Goal: Complete application form

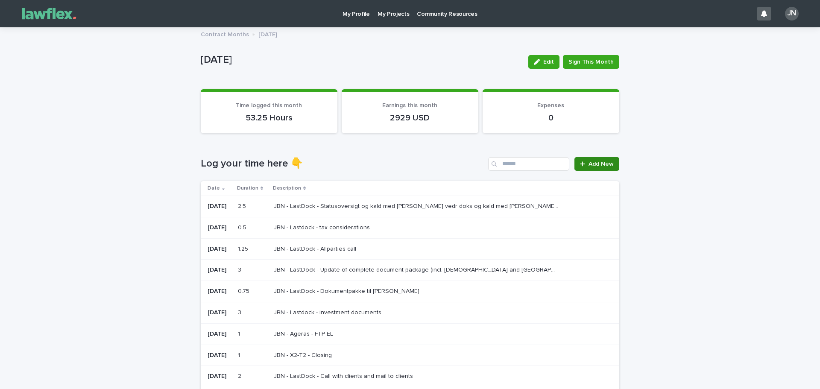
click at [616, 159] on link "Add New" at bounding box center [597, 164] width 45 height 14
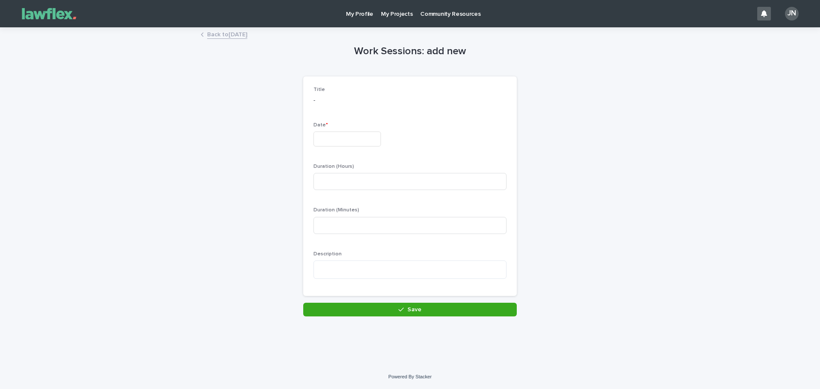
click at [348, 125] on p "Date *" at bounding box center [410, 125] width 193 height 6
click at [340, 139] on input "text" at bounding box center [347, 139] width 67 height 15
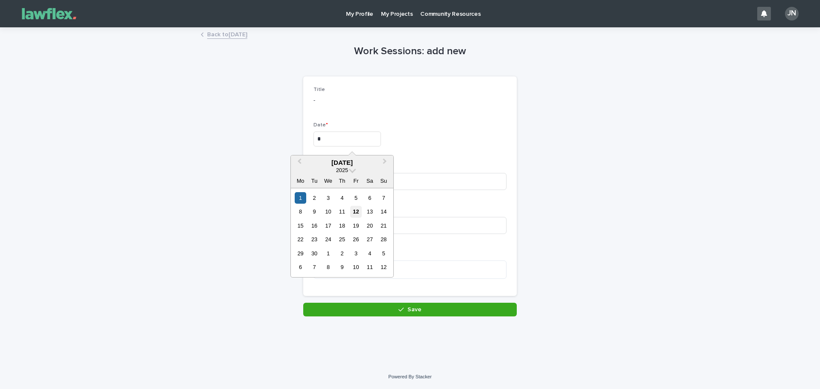
click at [360, 214] on div "12" at bounding box center [356, 212] width 12 height 12
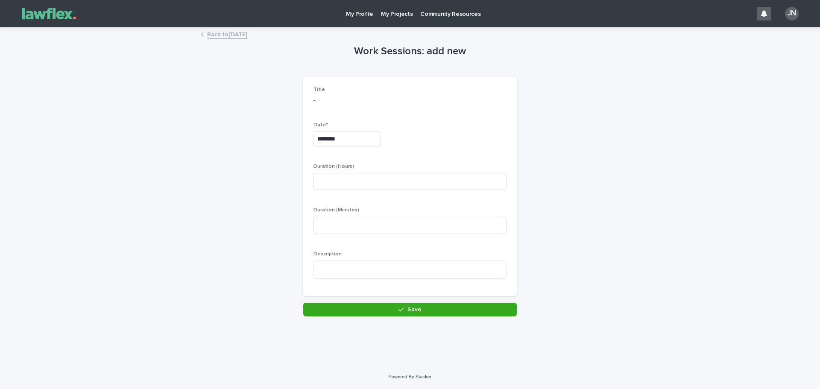
type input "*********"
click at [353, 218] on input at bounding box center [410, 225] width 193 height 17
click at [345, 183] on input at bounding box center [410, 181] width 193 height 17
type input "*"
click at [366, 276] on textarea at bounding box center [410, 270] width 193 height 18
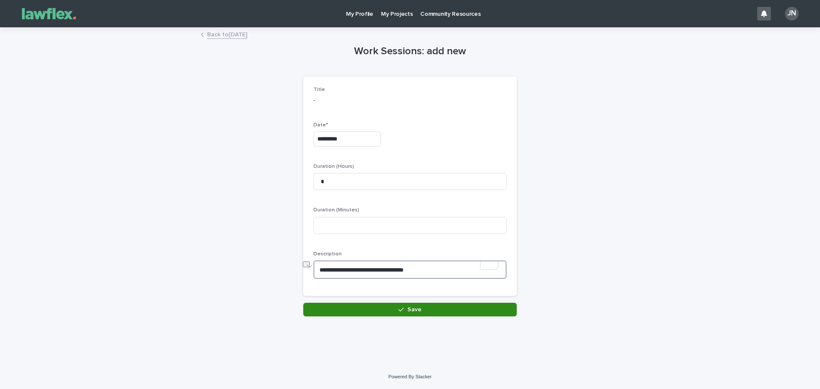
type textarea "**********"
click at [388, 304] on button "Save" at bounding box center [410, 310] width 214 height 14
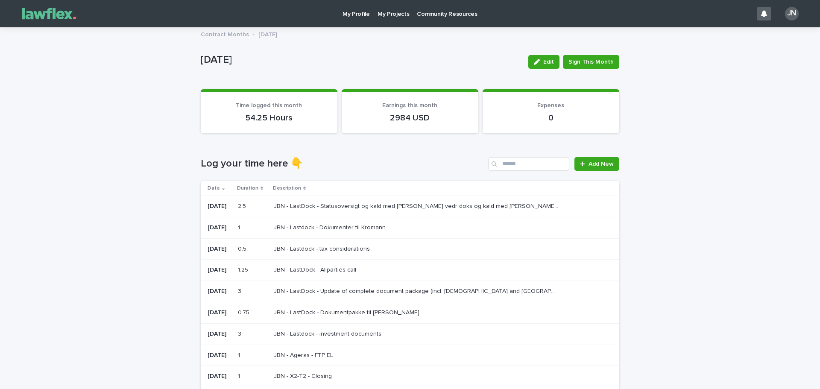
click at [715, 131] on div "Loading... Saving… Loading... Saving… [DATE] Edit Sign This Month [DATE] Edit S…" at bounding box center [410, 363] width 820 height 671
